Goal: Task Accomplishment & Management: Complete application form

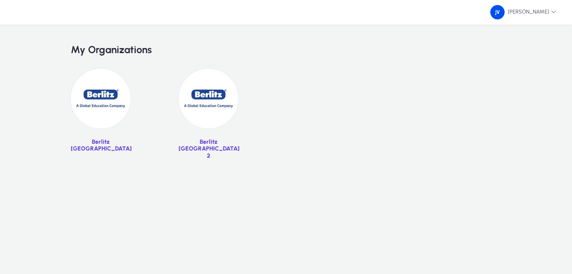
click at [113, 99] on img at bounding box center [101, 99] width 60 height 60
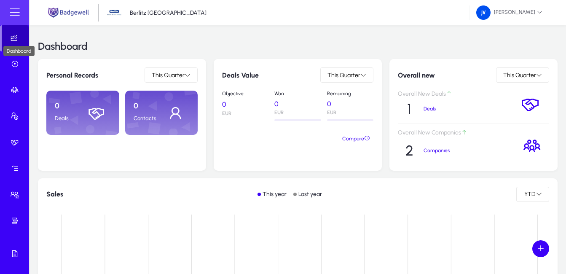
click at [10, 41] on icon at bounding box center [16, 38] width 12 height 8
click at [14, 16] on span at bounding box center [14, 12] width 17 height 17
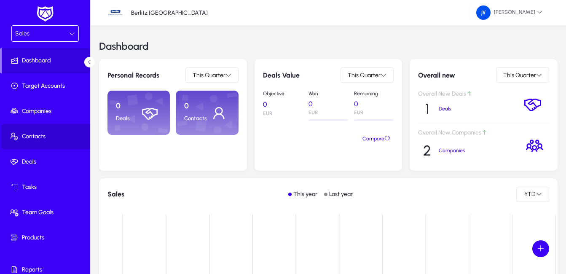
click at [48, 134] on span "Contacts" at bounding box center [47, 136] width 90 height 8
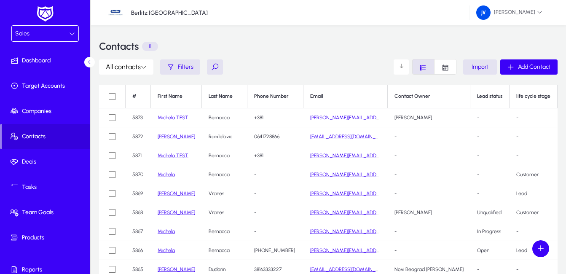
click at [169, 195] on link "[PERSON_NAME]" at bounding box center [176, 193] width 37 height 6
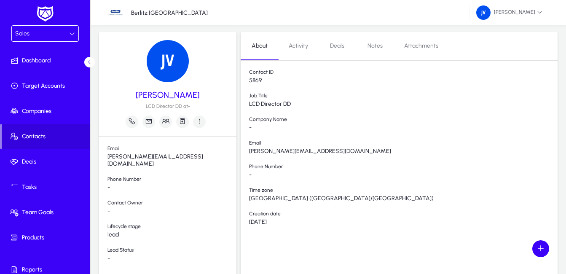
scroll to position [42, 0]
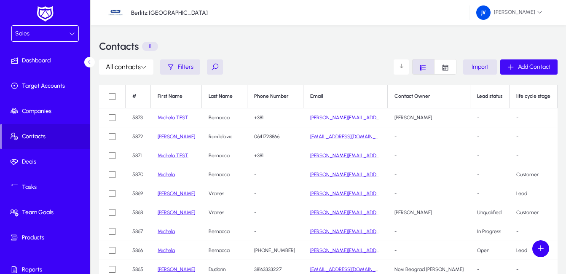
click at [516, 68] on div "Add Contact" at bounding box center [529, 67] width 44 height 8
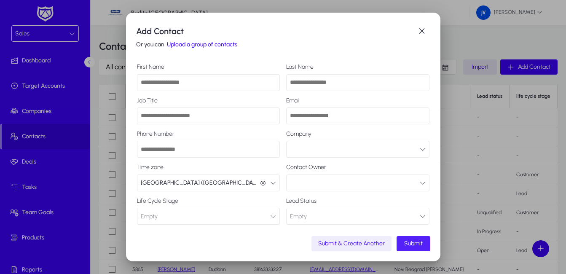
click at [187, 86] on input "First Name" at bounding box center [208, 82] width 143 height 17
type input "***"
click at [313, 86] on input "Last Name" at bounding box center [357, 82] width 143 height 17
type input "********"
click at [353, 117] on input "Email" at bounding box center [357, 115] width 143 height 17
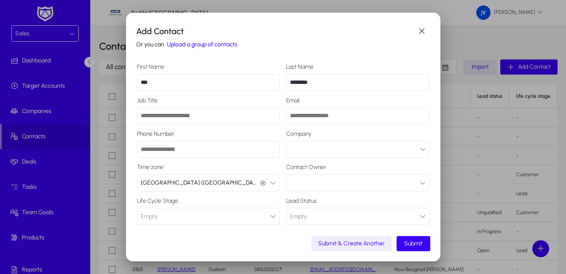
drag, startPoint x: 353, startPoint y: 117, endPoint x: 292, endPoint y: 118, distance: 61.5
click at [292, 118] on input "Email" at bounding box center [357, 115] width 143 height 17
click at [298, 115] on input "**********" at bounding box center [357, 115] width 143 height 17
click at [336, 113] on input "**********" at bounding box center [357, 115] width 143 height 17
click at [417, 241] on span "Submit" at bounding box center [413, 243] width 19 height 7
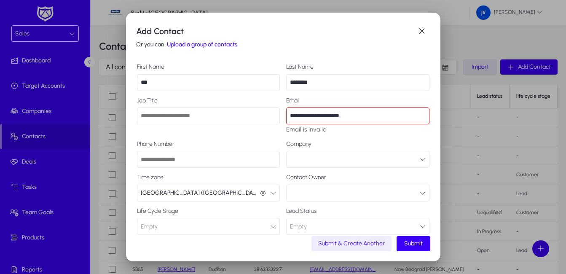
click at [297, 115] on input "**********" at bounding box center [357, 115] width 143 height 17
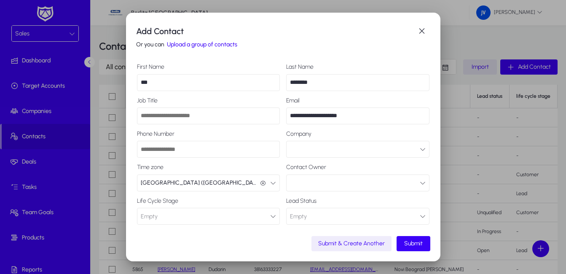
click at [372, 115] on input "**********" at bounding box center [357, 115] width 143 height 17
type input "**********"
click at [415, 244] on span "Submit" at bounding box center [413, 243] width 19 height 7
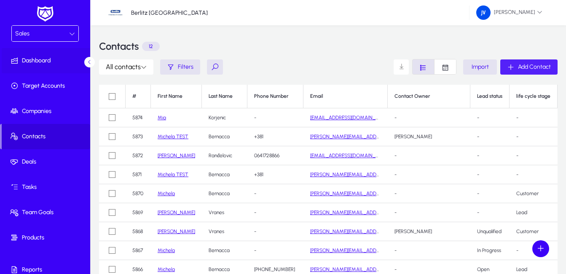
click at [42, 61] on span "Dashboard" at bounding box center [47, 60] width 90 height 8
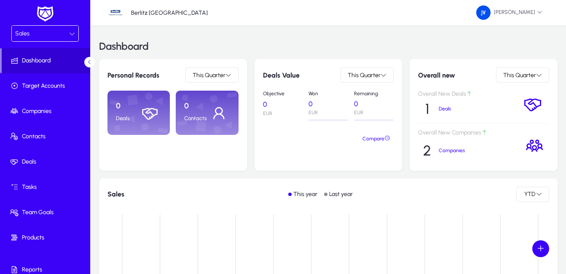
click at [64, 64] on span "Dashboard" at bounding box center [46, 60] width 88 height 8
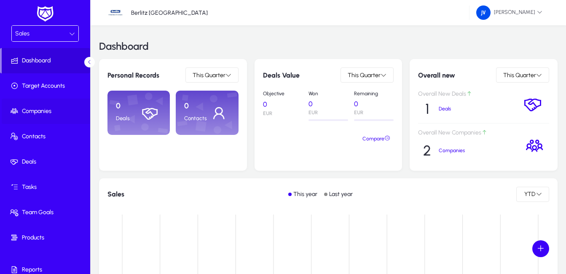
click at [59, 111] on span "Companies" at bounding box center [47, 111] width 90 height 8
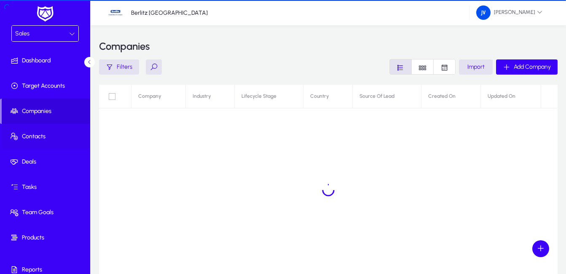
click at [56, 136] on span "Contacts" at bounding box center [47, 136] width 90 height 8
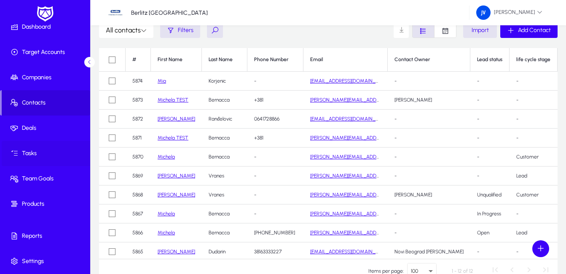
scroll to position [88, 0]
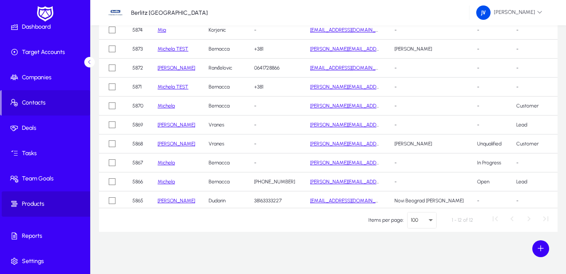
click at [48, 200] on span "Products" at bounding box center [47, 204] width 90 height 8
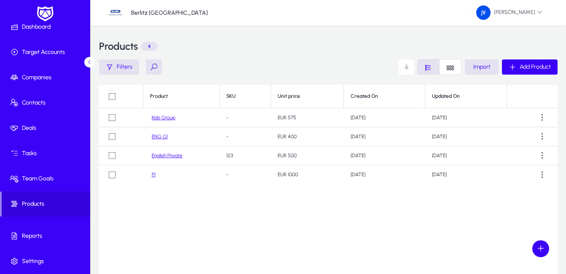
click at [162, 118] on link "Kids Group" at bounding box center [164, 118] width 24 height 6
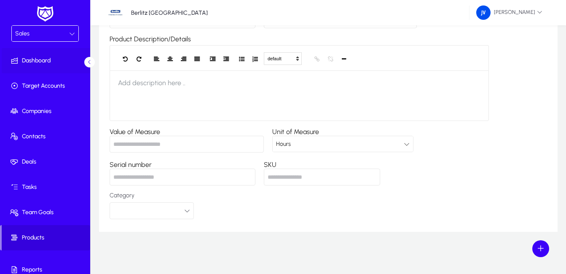
click at [53, 60] on span "Dashboard" at bounding box center [47, 60] width 90 height 8
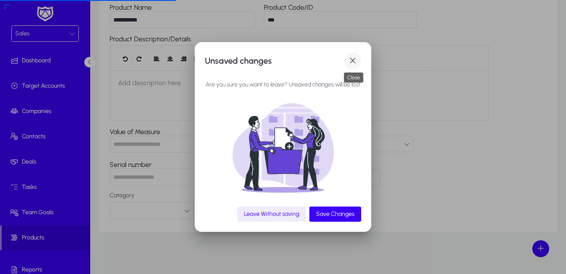
click at [356, 59] on span "button" at bounding box center [352, 60] width 17 height 17
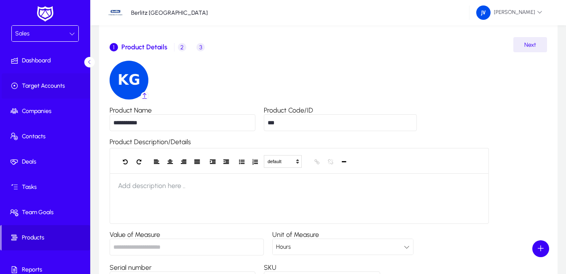
scroll to position [11, 0]
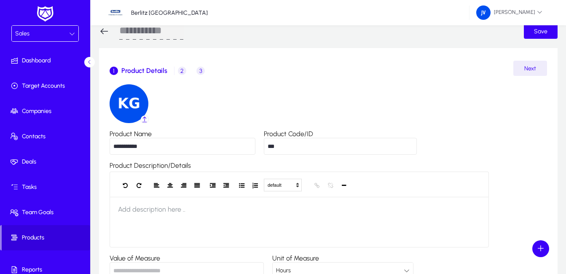
click at [101, 29] on icon at bounding box center [104, 31] width 10 height 10
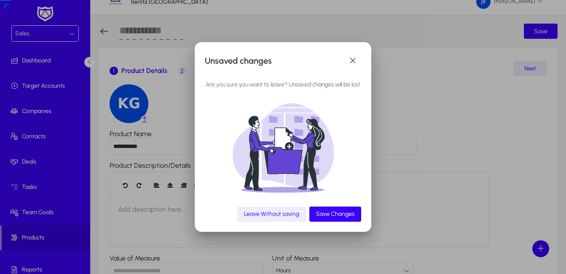
scroll to position [0, 0]
click at [354, 61] on span "button" at bounding box center [352, 60] width 17 height 17
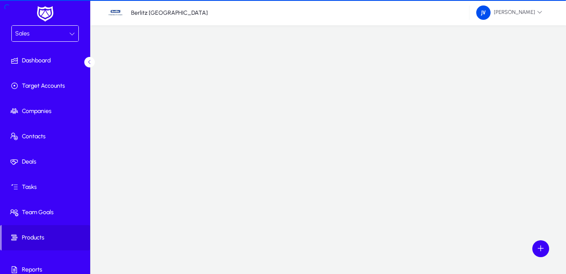
scroll to position [11, 0]
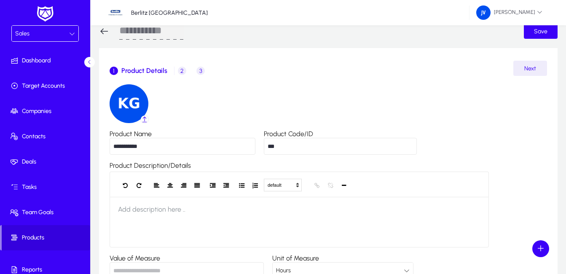
click at [73, 32] on div "Sales" at bounding box center [45, 34] width 67 height 16
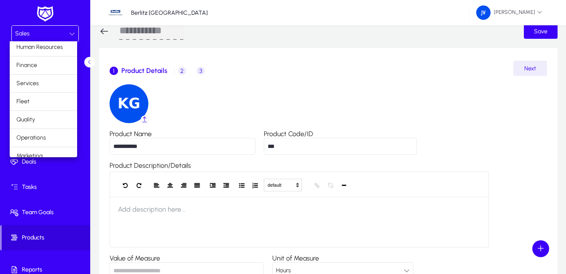
scroll to position [29, 0]
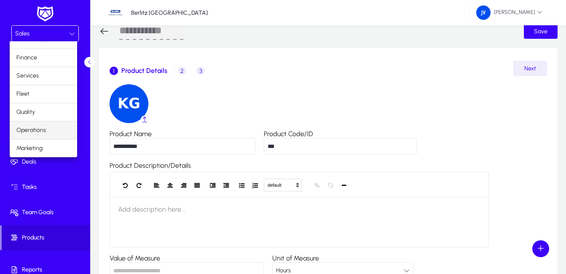
click at [49, 126] on mat-option "Operations" at bounding box center [43, 130] width 67 height 18
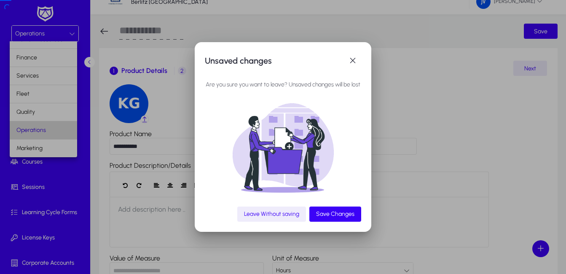
scroll to position [0, 0]
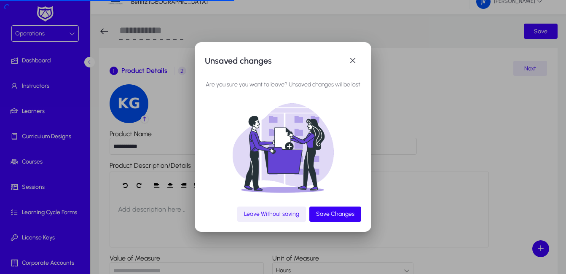
click at [269, 214] on span "Leave Without saving" at bounding box center [271, 213] width 55 height 7
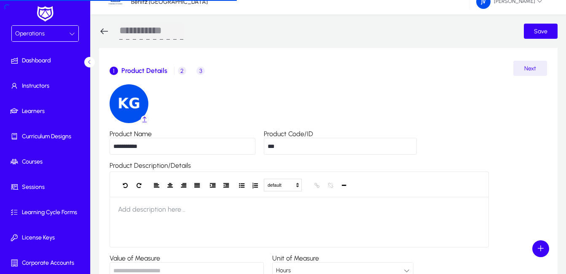
scroll to position [11, 0]
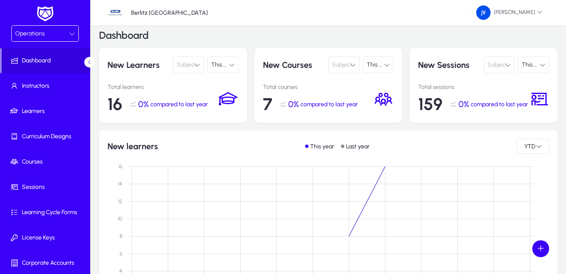
click at [72, 35] on icon at bounding box center [72, 34] width 6 height 6
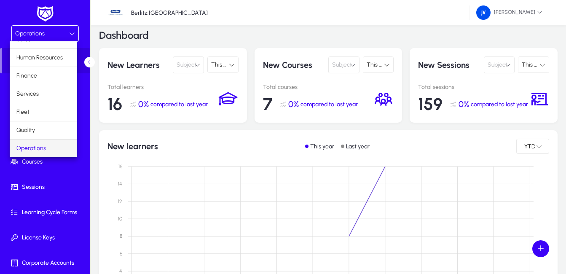
scroll to position [29, 0]
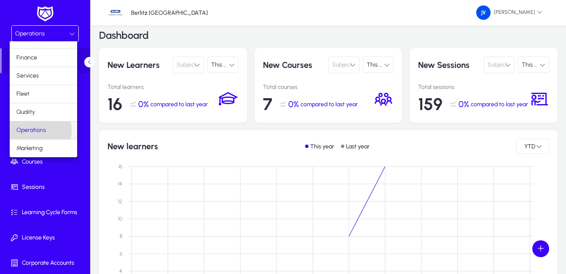
click at [29, 130] on span "Operations" at bounding box center [30, 130] width 29 height 10
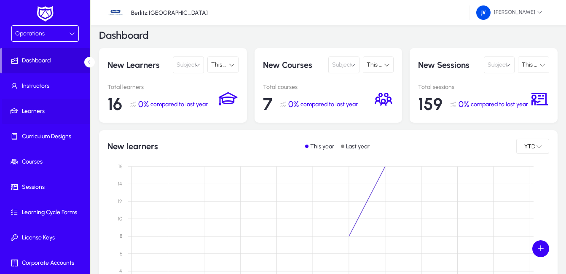
click at [35, 110] on span "Learners" at bounding box center [47, 111] width 90 height 8
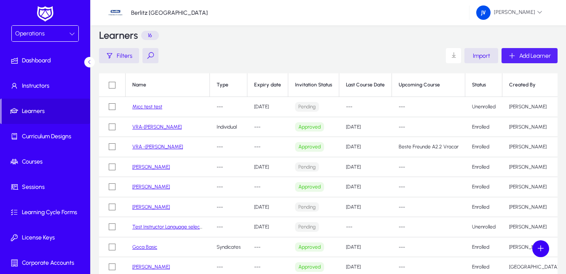
click at [526, 58] on span "Add Learner" at bounding box center [535, 55] width 32 height 7
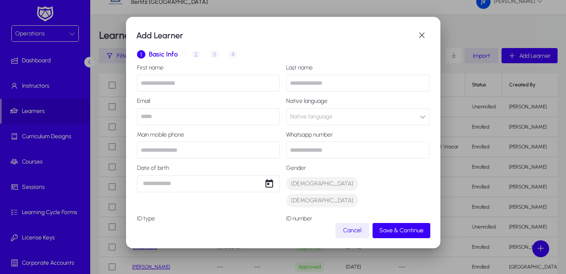
click at [182, 83] on input "text" at bounding box center [208, 83] width 143 height 17
type input "***"
click at [319, 83] on input "text" at bounding box center [357, 83] width 143 height 17
type input "********"
type input "**********"
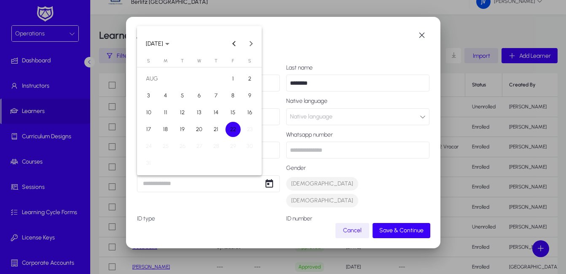
click at [293, 46] on div at bounding box center [283, 137] width 566 height 274
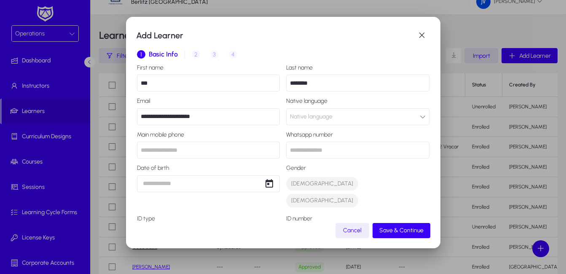
click at [419, 118] on icon "button" at bounding box center [422, 117] width 6 height 6
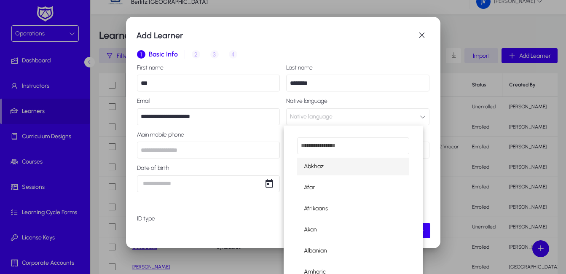
click at [417, 118] on div at bounding box center [283, 137] width 566 height 274
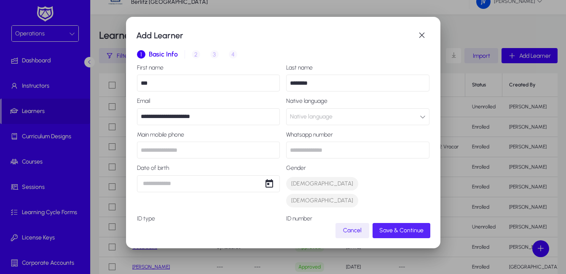
click at [404, 227] on span "Save & Continue" at bounding box center [401, 230] width 44 height 7
type input "**********"
click at [395, 228] on span "Save & Continue" at bounding box center [401, 230] width 44 height 7
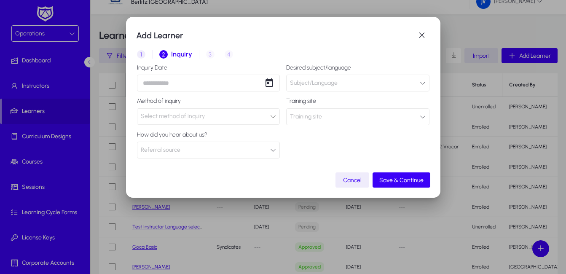
click at [184, 85] on div "Add Learner 1 Basic Info 2 Inquiry 3 Interview 4 Placement Inquiry Date Desired…" at bounding box center [283, 137] width 566 height 274
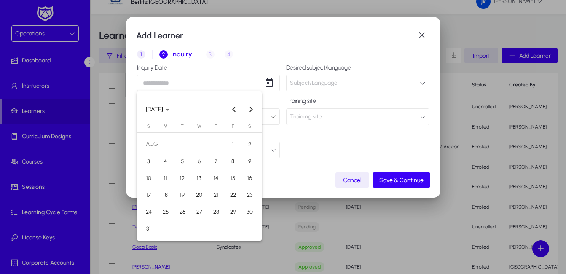
click at [225, 194] on span "22" at bounding box center [232, 194] width 15 height 15
type input "**********"
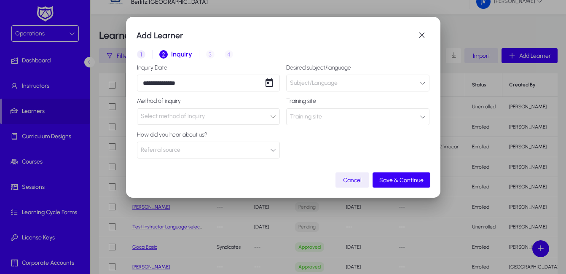
click at [330, 79] on span "Subject/Language" at bounding box center [314, 83] width 48 height 17
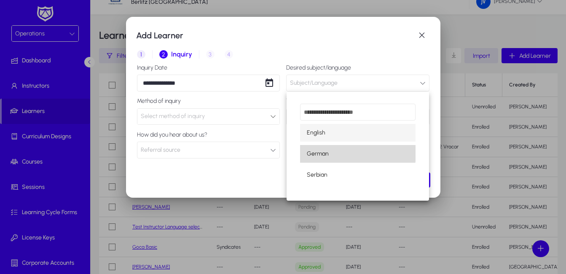
click at [322, 152] on span "German" at bounding box center [318, 154] width 22 height 10
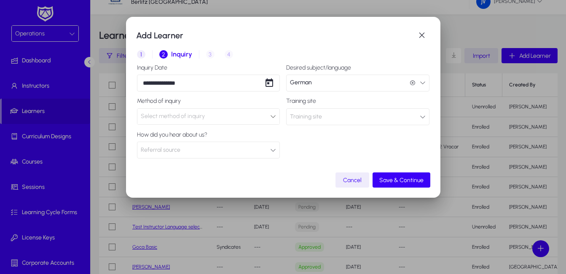
click at [274, 120] on div at bounding box center [273, 116] width 6 height 10
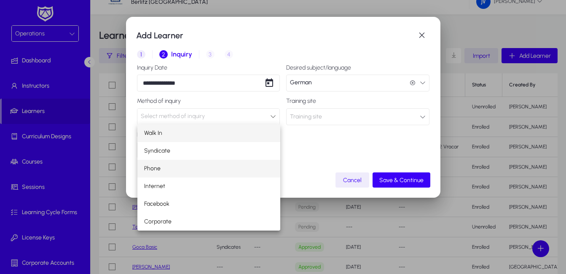
click at [214, 173] on mat-option "Phone" at bounding box center [208, 169] width 143 height 18
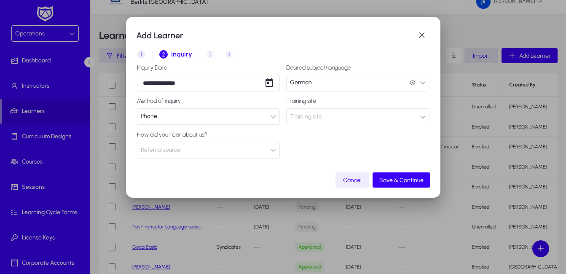
click at [422, 117] on icon "button" at bounding box center [422, 117] width 6 height 6
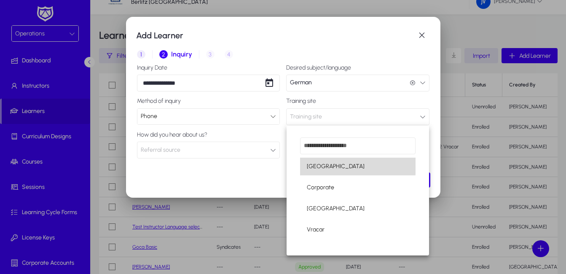
click at [347, 164] on mat-option "[GEOGRAPHIC_DATA]" at bounding box center [357, 167] width 115 height 18
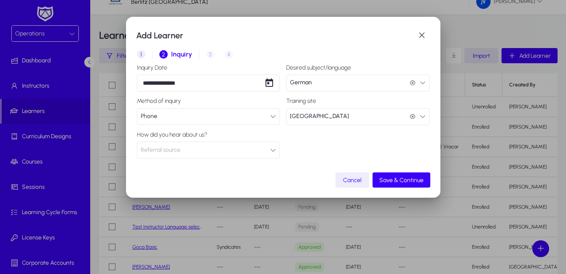
click at [423, 116] on icon "button" at bounding box center [422, 116] width 6 height 6
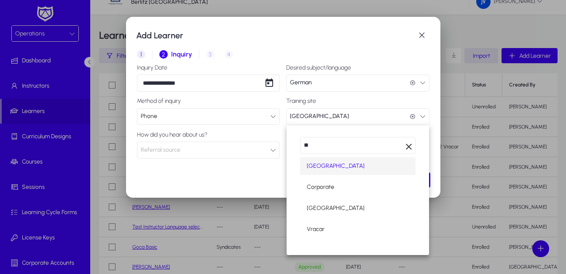
scroll to position [9, 0]
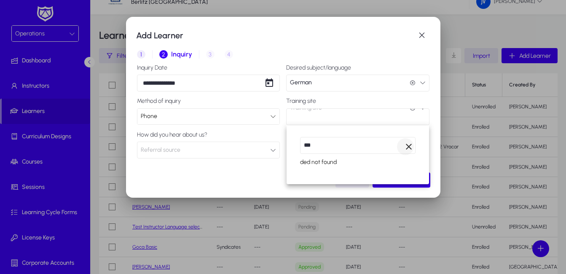
type input "***"
click at [408, 146] on span "Clear" at bounding box center [405, 146] width 17 height 17
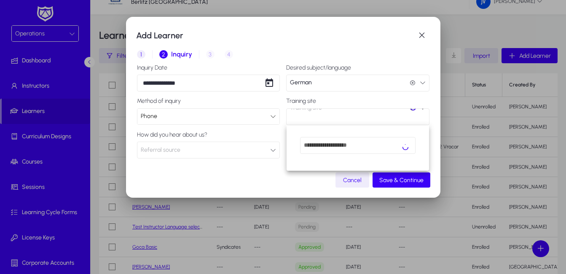
scroll to position [0, 0]
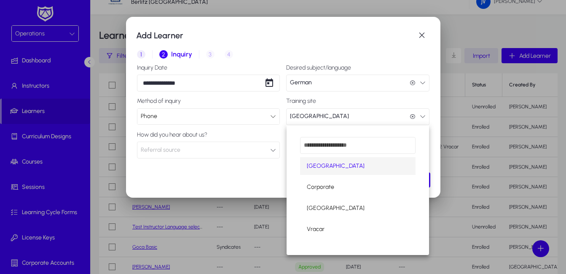
click at [271, 151] on div at bounding box center [283, 137] width 566 height 274
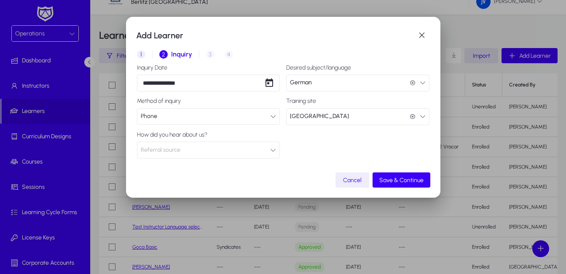
click at [266, 149] on button "Referral source" at bounding box center [208, 150] width 143 height 17
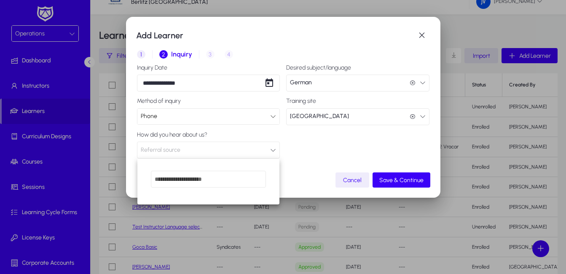
click at [266, 149] on div at bounding box center [283, 137] width 566 height 274
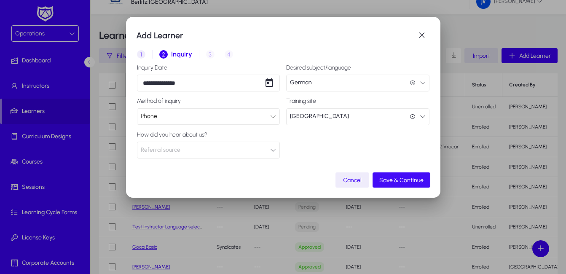
click at [390, 179] on span "Save & Continue" at bounding box center [401, 179] width 44 height 7
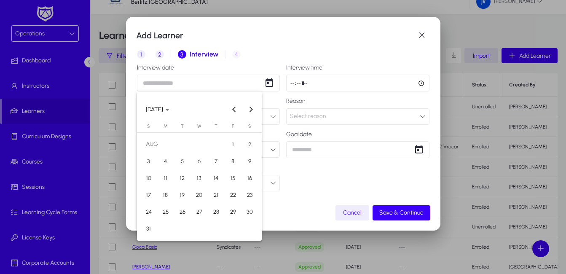
click at [224, 84] on div "Add Learner 1 Basic Info 2 Inquiry 3 Interview 4 Placement Interview date Inter…" at bounding box center [283, 137] width 566 height 274
click at [167, 216] on span "25" at bounding box center [165, 211] width 15 height 15
type input "**********"
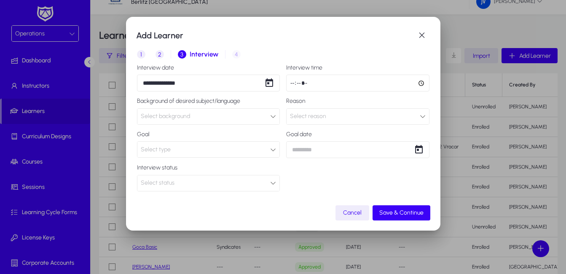
click at [372, 83] on input "time" at bounding box center [357, 83] width 143 height 17
click at [338, 84] on input "time" at bounding box center [357, 83] width 143 height 17
click at [320, 86] on input "time" at bounding box center [357, 83] width 143 height 17
click at [422, 82] on input "time" at bounding box center [357, 83] width 143 height 17
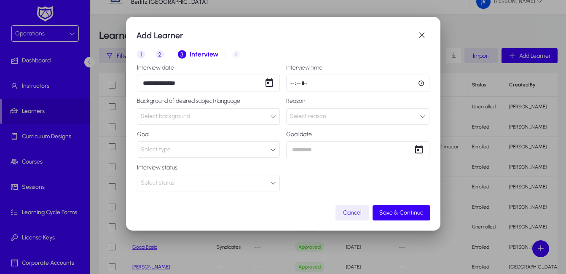
type input "*****"
click at [374, 82] on input "*****" at bounding box center [357, 83] width 143 height 17
click at [225, 116] on div "Select background" at bounding box center [206, 116] width 130 height 11
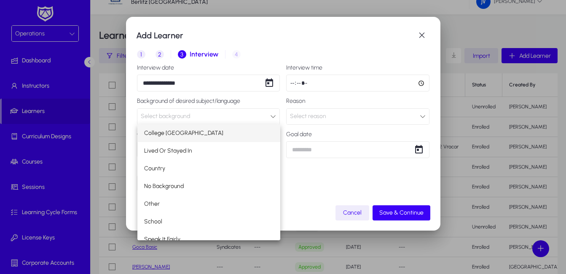
click at [225, 116] on div at bounding box center [283, 137] width 566 height 274
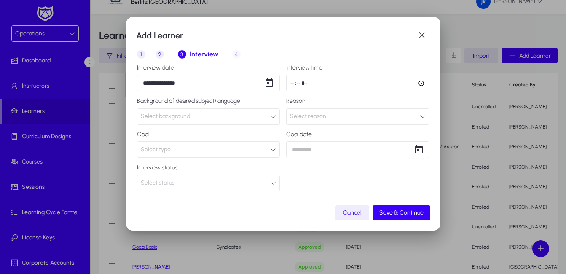
click at [275, 116] on icon at bounding box center [273, 116] width 6 height 6
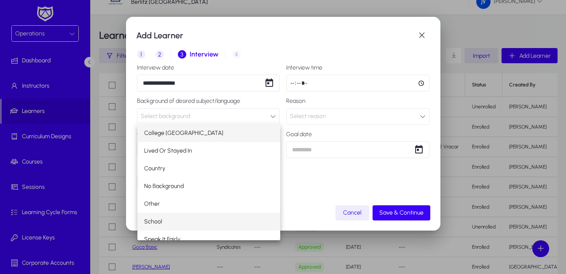
click at [162, 219] on mat-option "School" at bounding box center [208, 222] width 143 height 18
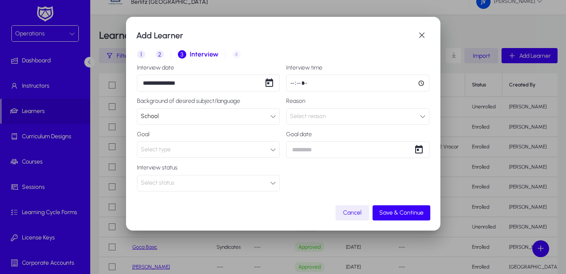
click at [423, 117] on icon at bounding box center [422, 116] width 6 height 6
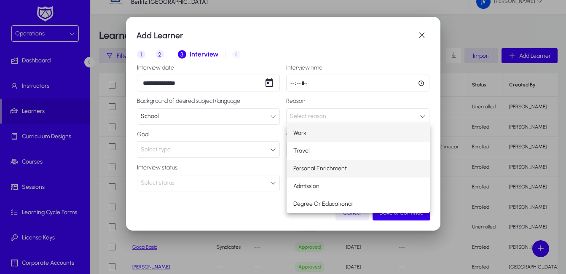
click at [351, 167] on mat-option "Personal Enrichment" at bounding box center [357, 169] width 143 height 18
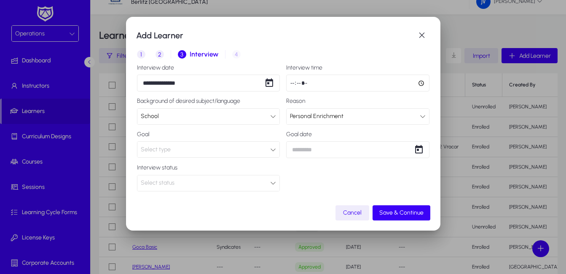
click at [271, 152] on icon at bounding box center [273, 150] width 6 height 6
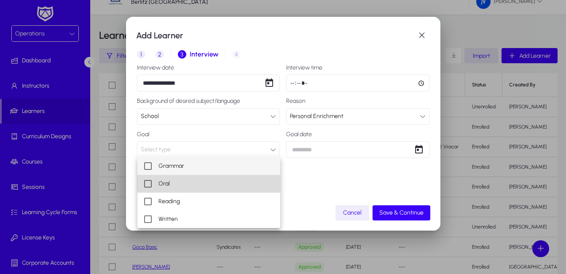
click at [146, 184] on mat-pseudo-checkbox at bounding box center [148, 184] width 8 height 8
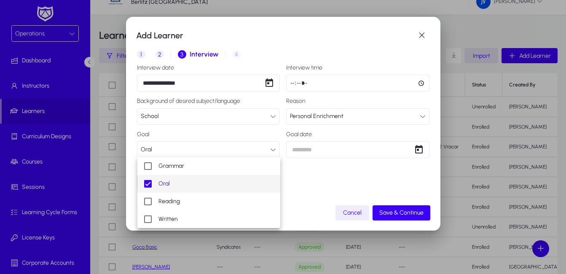
click at [273, 150] on div at bounding box center [283, 137] width 566 height 274
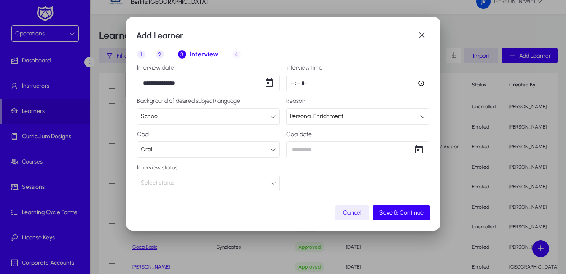
click at [274, 183] on icon at bounding box center [273, 183] width 6 height 6
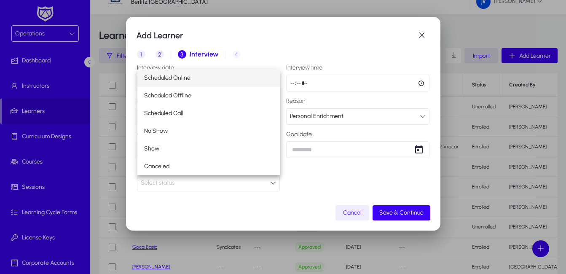
click at [298, 179] on div at bounding box center [283, 137] width 566 height 274
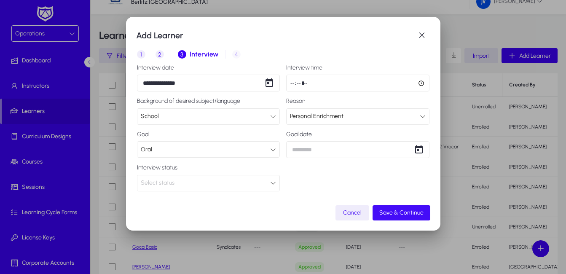
click at [417, 211] on span "Save & Continue" at bounding box center [401, 212] width 44 height 7
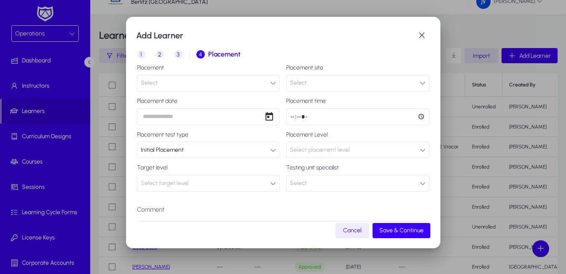
click at [272, 83] on icon "button" at bounding box center [273, 83] width 6 height 6
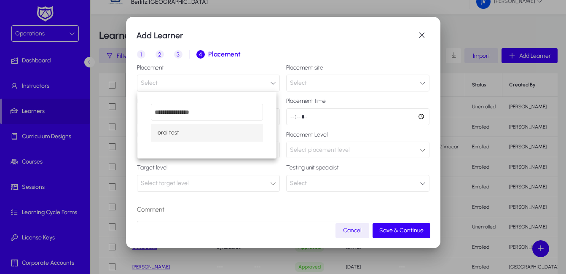
click at [272, 83] on div at bounding box center [283, 137] width 566 height 274
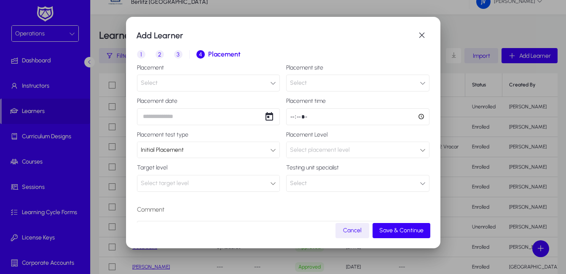
click at [419, 82] on icon "button" at bounding box center [422, 83] width 6 height 6
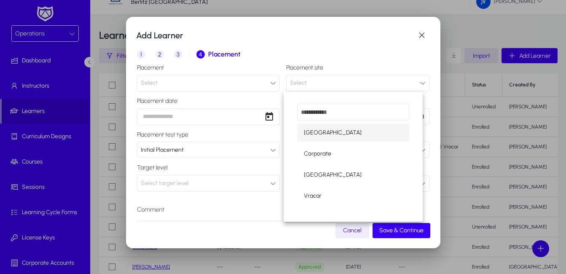
click at [414, 82] on div at bounding box center [283, 137] width 566 height 274
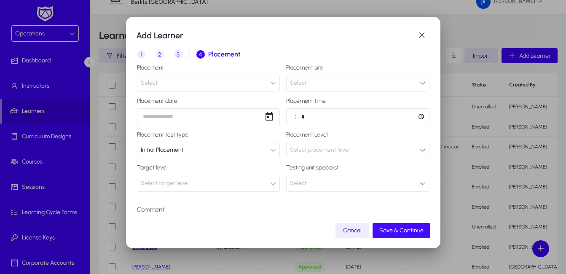
click at [420, 227] on span "Save & Continue" at bounding box center [401, 230] width 44 height 7
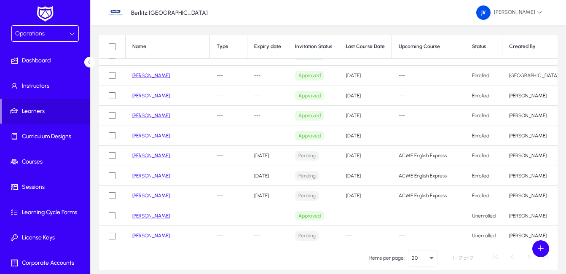
scroll to position [87, 0]
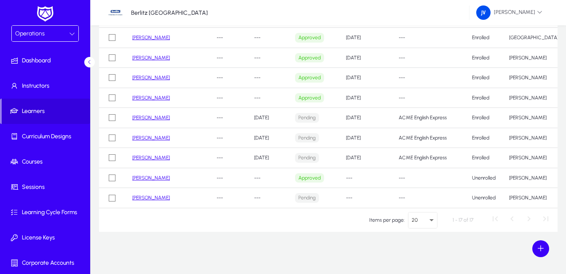
click at [136, 195] on link "[PERSON_NAME]" at bounding box center [150, 198] width 37 height 6
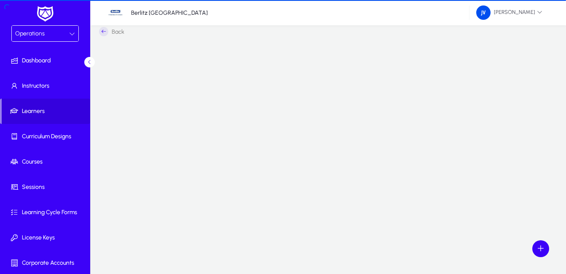
scroll to position [87, 0]
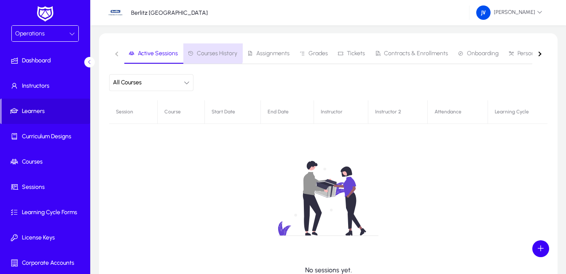
click at [207, 51] on span "Courses History" at bounding box center [217, 54] width 40 height 6
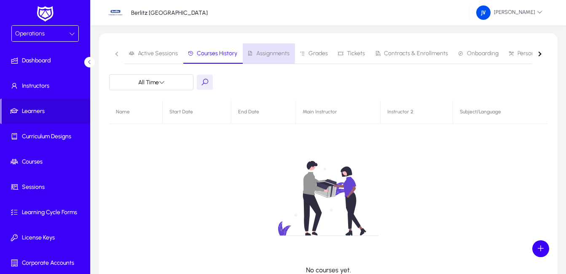
click at [266, 53] on span "Assignments" at bounding box center [272, 54] width 33 height 6
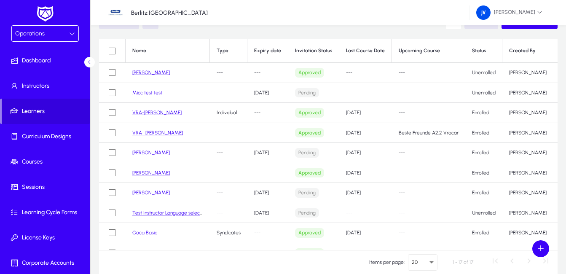
scroll to position [3, 0]
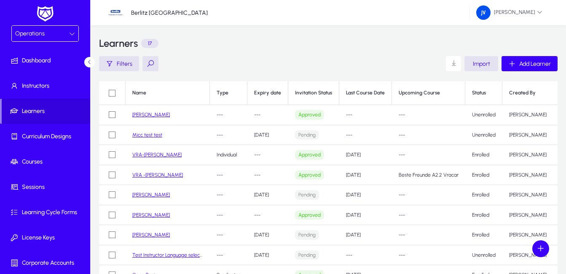
click at [43, 32] on div "Operations" at bounding box center [42, 33] width 54 height 11
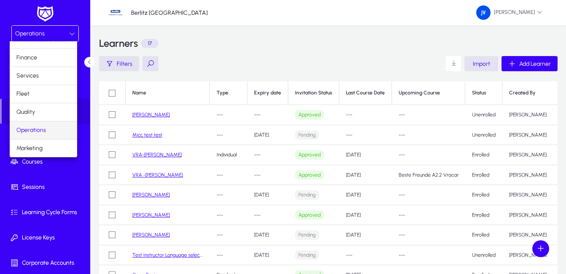
scroll to position [0, 0]
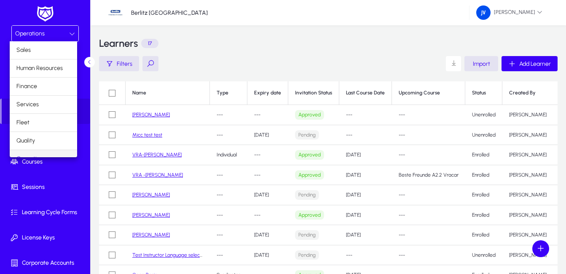
click at [41, 238] on div at bounding box center [283, 137] width 566 height 274
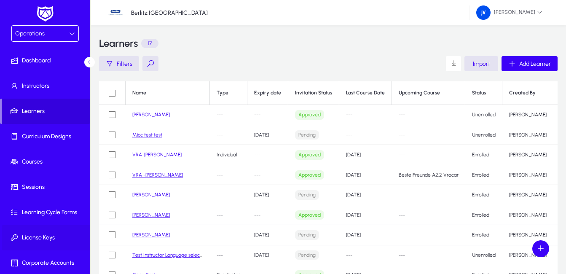
click at [41, 238] on span "License Keys" at bounding box center [47, 237] width 90 height 8
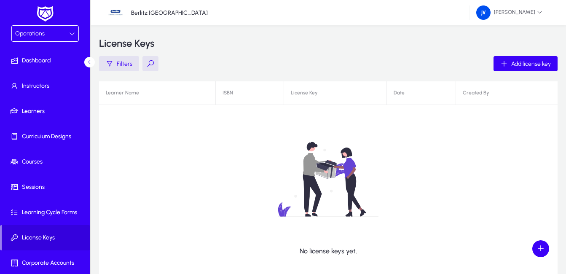
click at [60, 33] on div "Operations" at bounding box center [42, 33] width 54 height 11
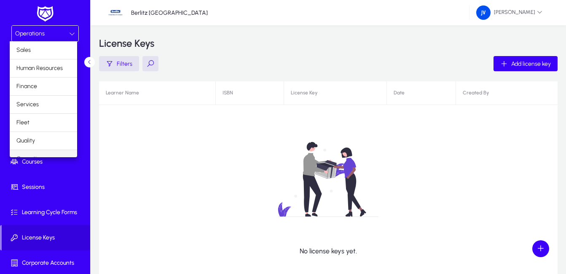
scroll to position [11, 0]
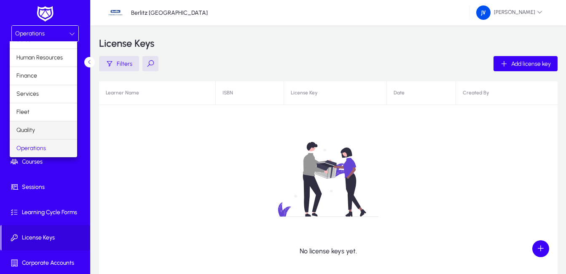
click at [30, 129] on span "Quality" at bounding box center [25, 130] width 19 height 10
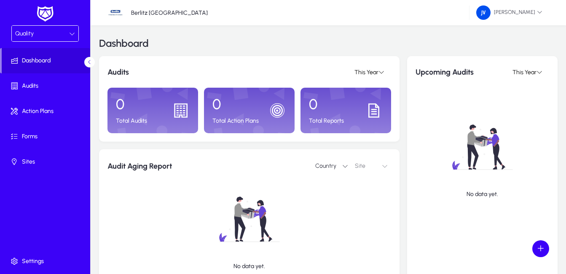
click at [45, 35] on div "Quality" at bounding box center [42, 33] width 54 height 11
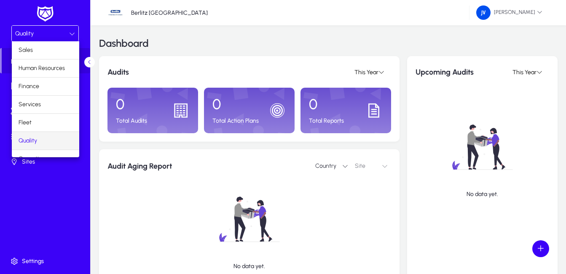
click at [38, 139] on mat-option "Quality" at bounding box center [45, 141] width 67 height 18
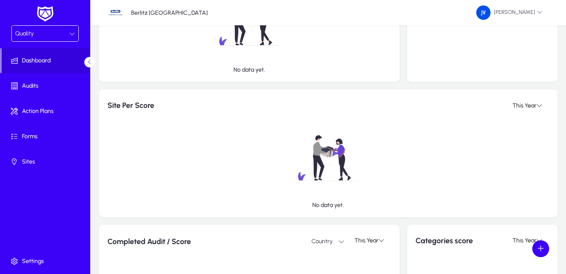
scroll to position [214, 0]
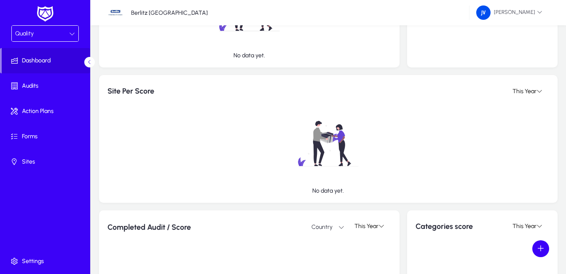
click at [56, 33] on div "Quality" at bounding box center [42, 33] width 54 height 11
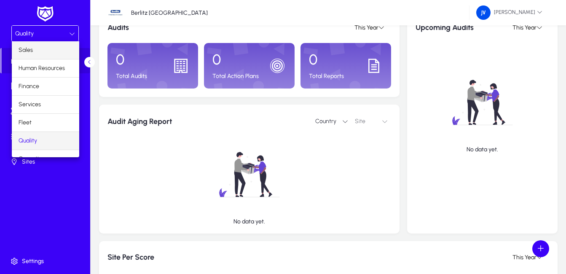
scroll to position [45, 0]
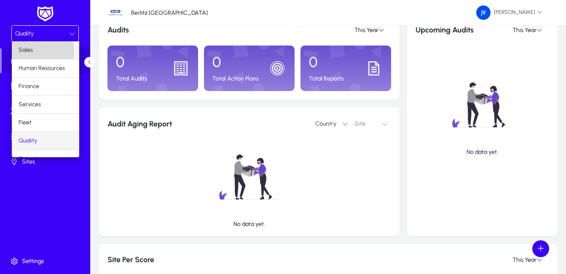
click at [35, 51] on mat-option "Sales" at bounding box center [45, 50] width 67 height 18
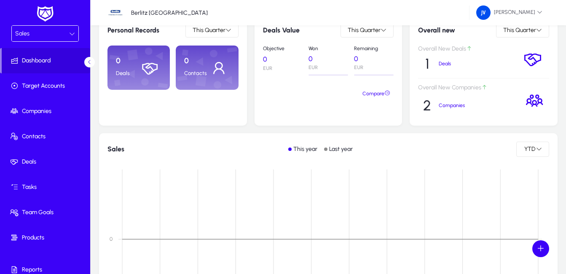
click at [70, 31] on icon at bounding box center [72, 34] width 6 height 6
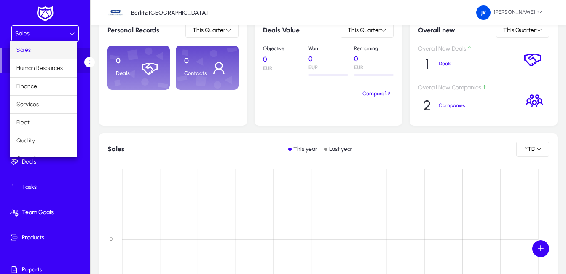
scroll to position [29, 0]
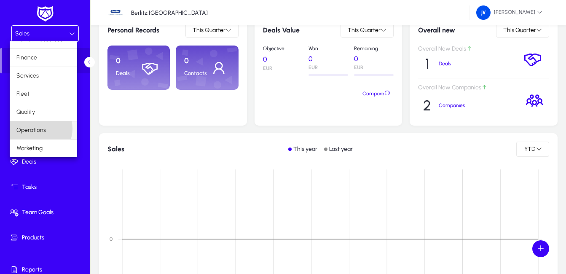
click at [37, 128] on span "Operations" at bounding box center [30, 130] width 29 height 10
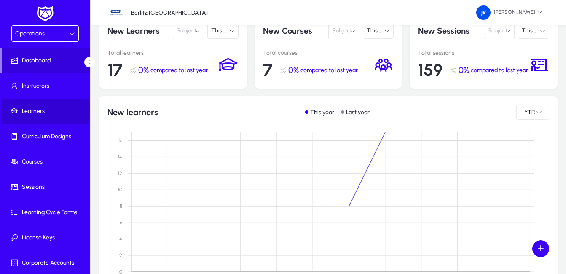
click at [38, 109] on span "Learners" at bounding box center [47, 111] width 90 height 8
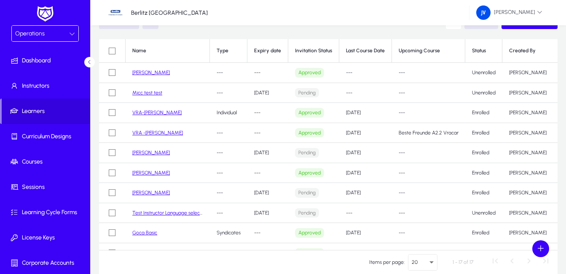
click at [151, 71] on link "[PERSON_NAME]" at bounding box center [150, 72] width 37 height 6
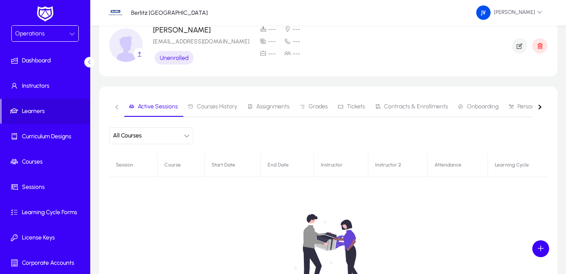
scroll to position [32, 0]
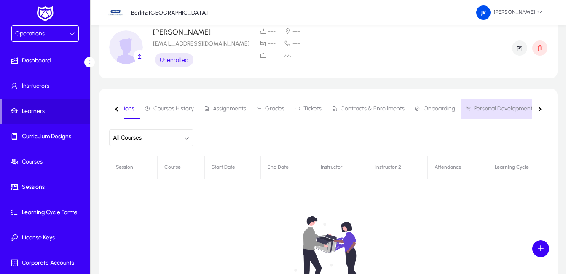
click at [525, 107] on span "Personal Development" at bounding box center [503, 109] width 59 height 6
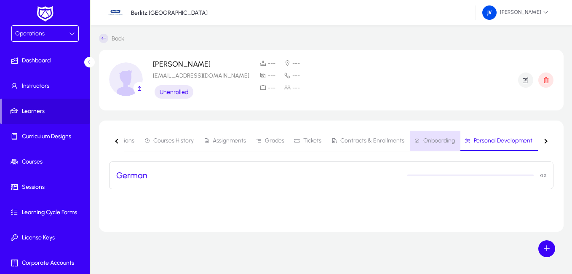
click at [423, 140] on span "Onboarding" at bounding box center [439, 141] width 32 height 6
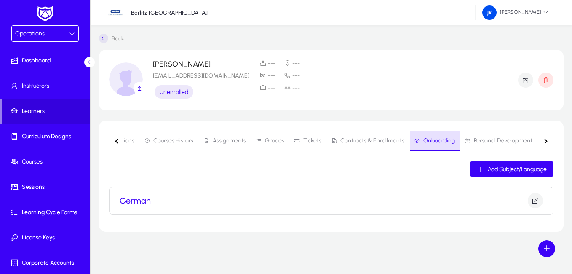
click at [415, 140] on icon at bounding box center [417, 141] width 6 height 6
click at [434, 139] on span "Onboarding" at bounding box center [439, 141] width 32 height 6
click at [367, 139] on span "Contracts & Enrollments" at bounding box center [372, 141] width 64 height 6
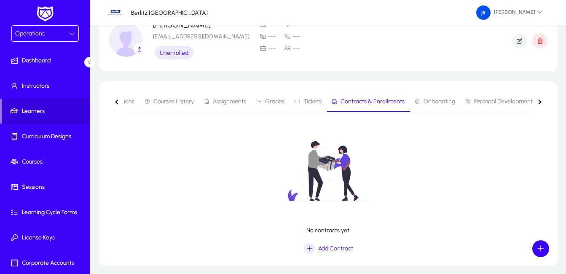
scroll to position [73, 0]
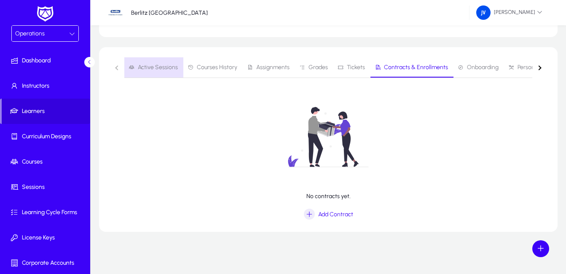
click at [138, 67] on span "Active Sessions" at bounding box center [158, 67] width 40 height 6
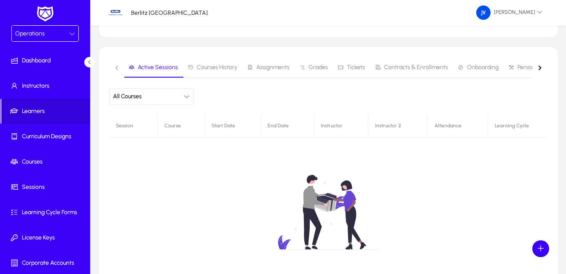
click at [126, 126] on div "No sessions yet." at bounding box center [328, 219] width 438 height 211
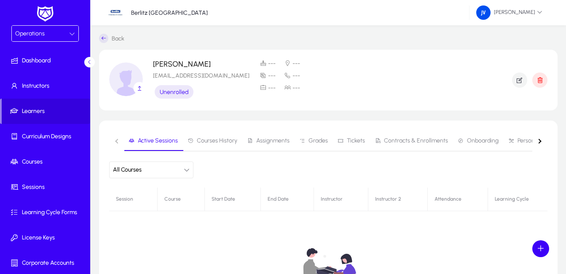
click at [181, 63] on p "[PERSON_NAME]" at bounding box center [201, 64] width 96 height 8
click at [167, 91] on span "Unenrolled" at bounding box center [174, 91] width 29 height 7
click at [170, 91] on span "Unenrolled" at bounding box center [174, 91] width 29 height 7
drag, startPoint x: 170, startPoint y: 91, endPoint x: 179, endPoint y: 91, distance: 9.3
click at [179, 91] on span "Unenrolled" at bounding box center [174, 91] width 29 height 7
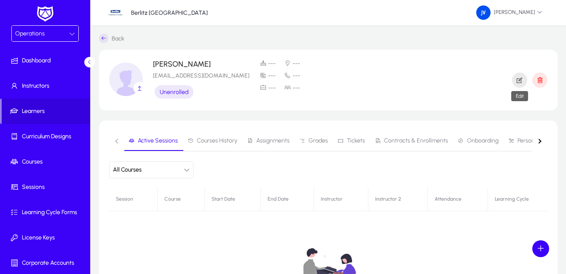
click at [522, 80] on icon "button" at bounding box center [519, 80] width 8 height 8
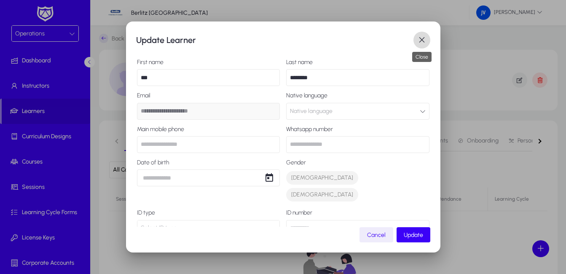
click at [426, 39] on span "button" at bounding box center [421, 40] width 17 height 17
